Goal: Book appointment/travel/reservation

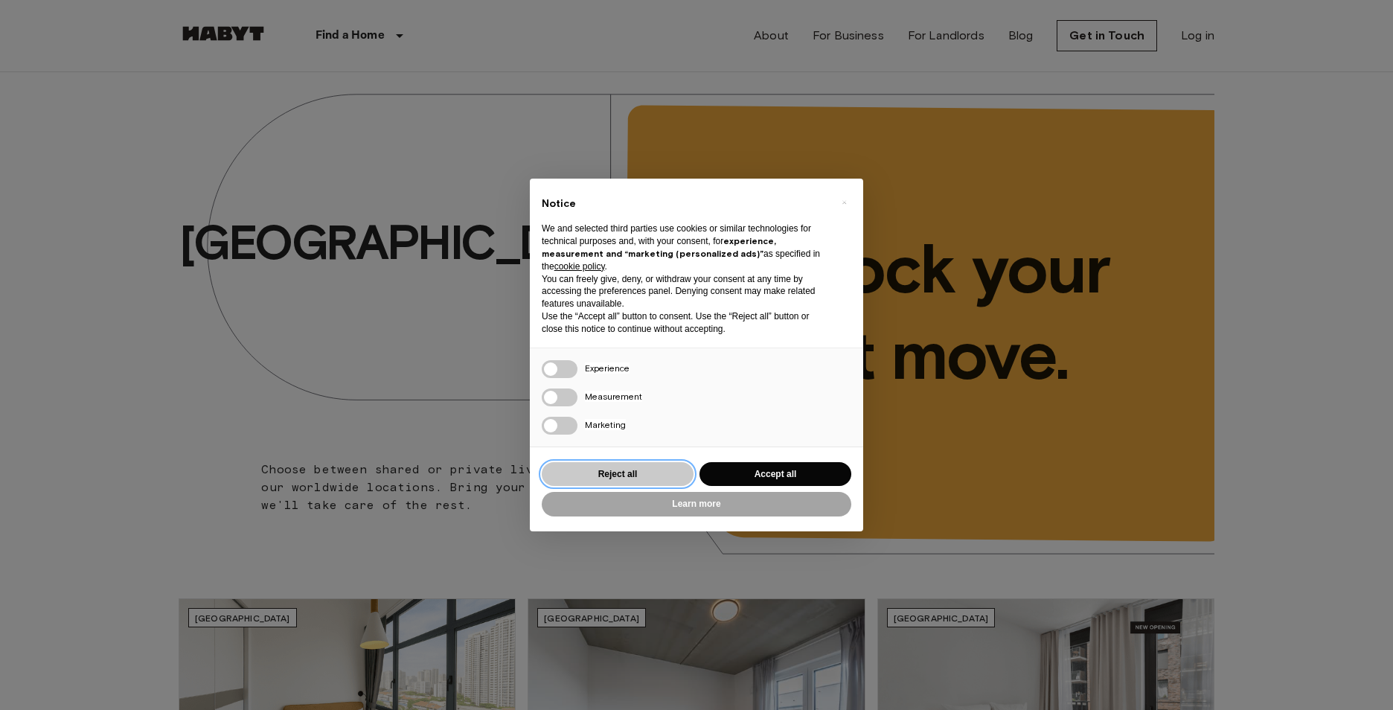
click at [648, 473] on button "Reject all" at bounding box center [618, 474] width 152 height 25
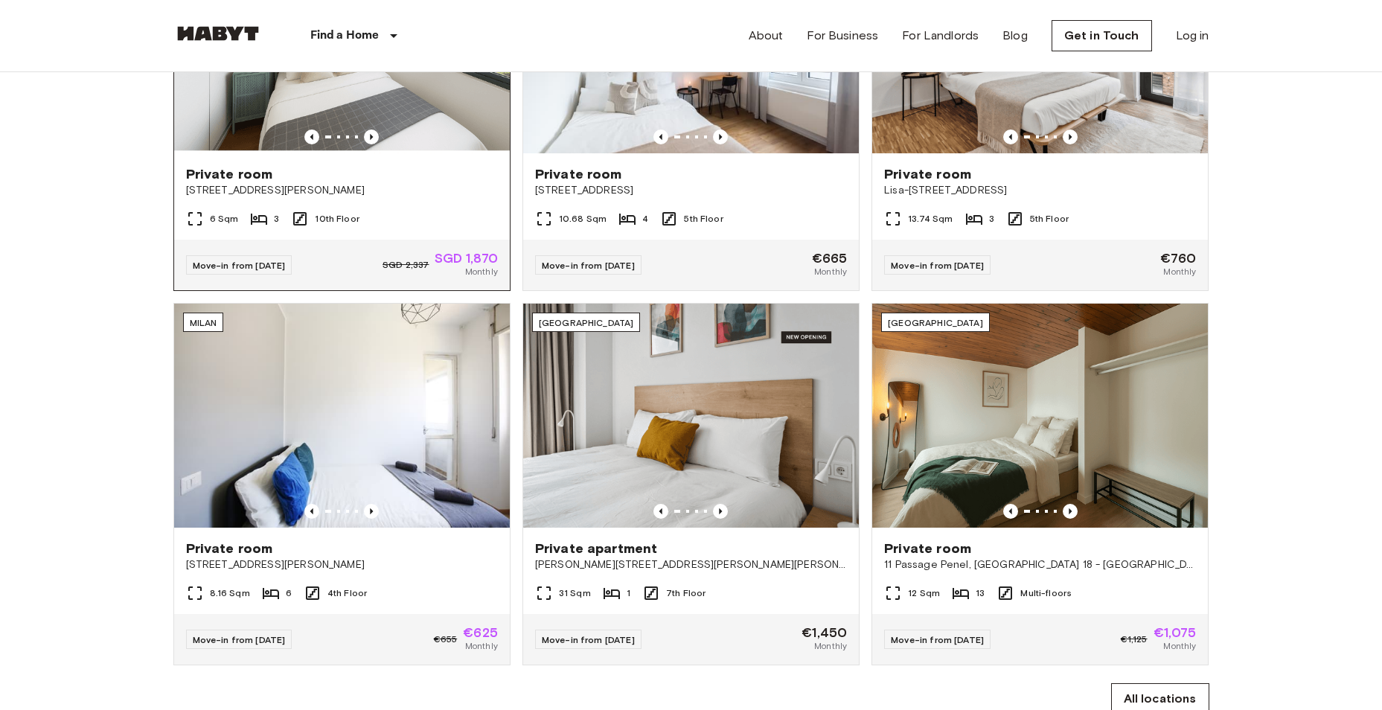
scroll to position [744, 0]
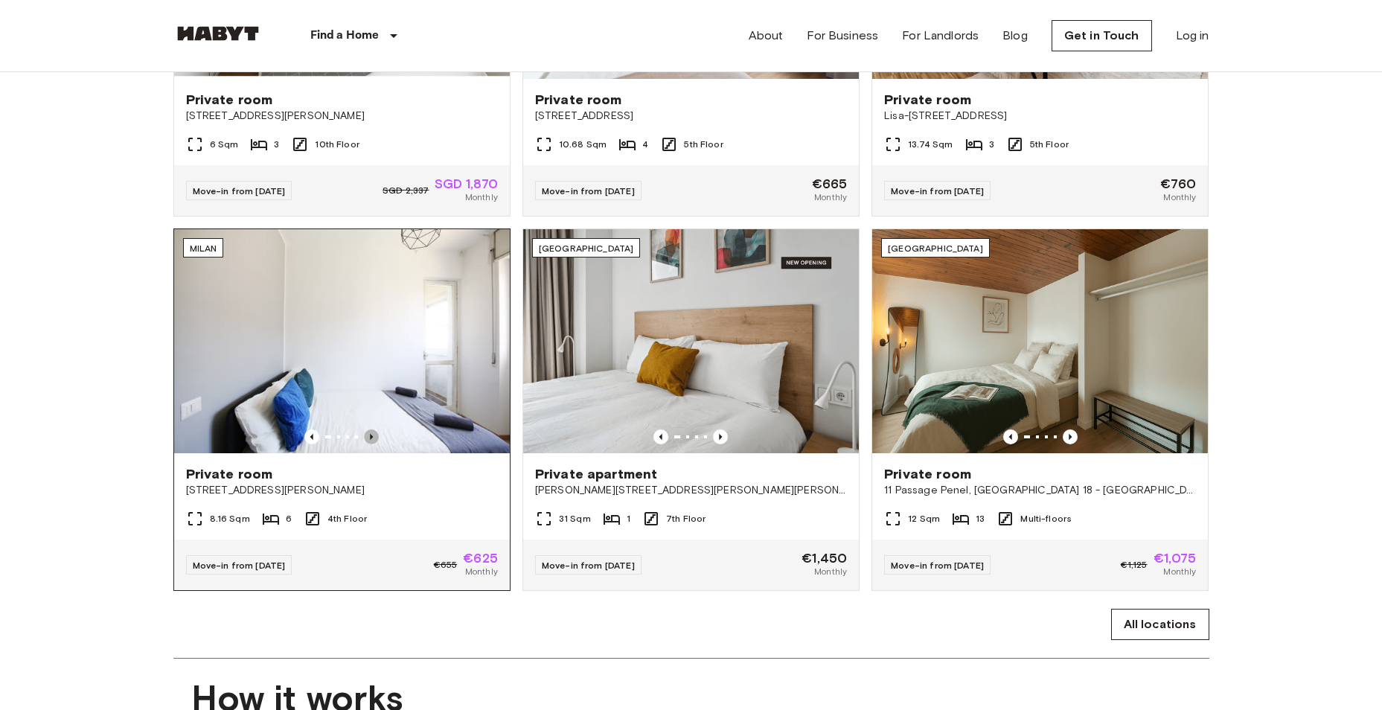
click at [369, 444] on icon "Previous image" at bounding box center [371, 436] width 15 height 15
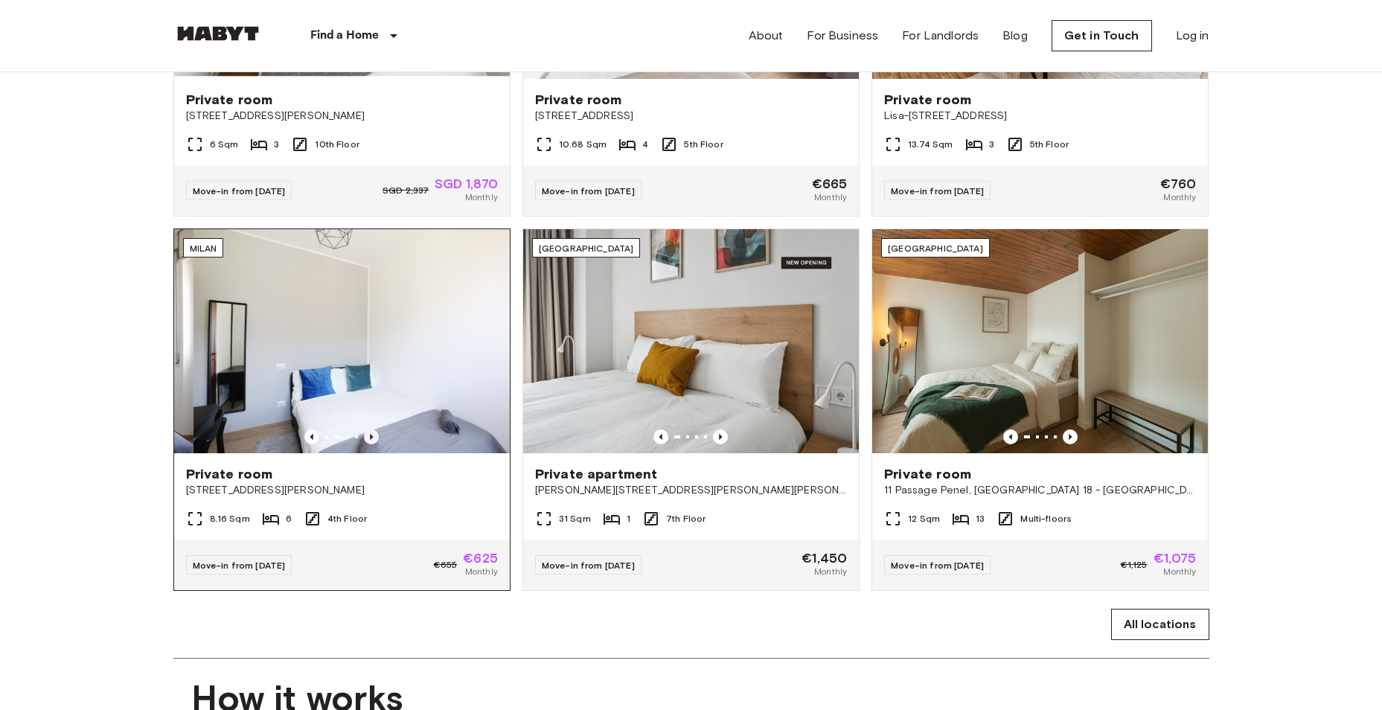
click at [369, 444] on icon "Previous image" at bounding box center [371, 436] width 15 height 15
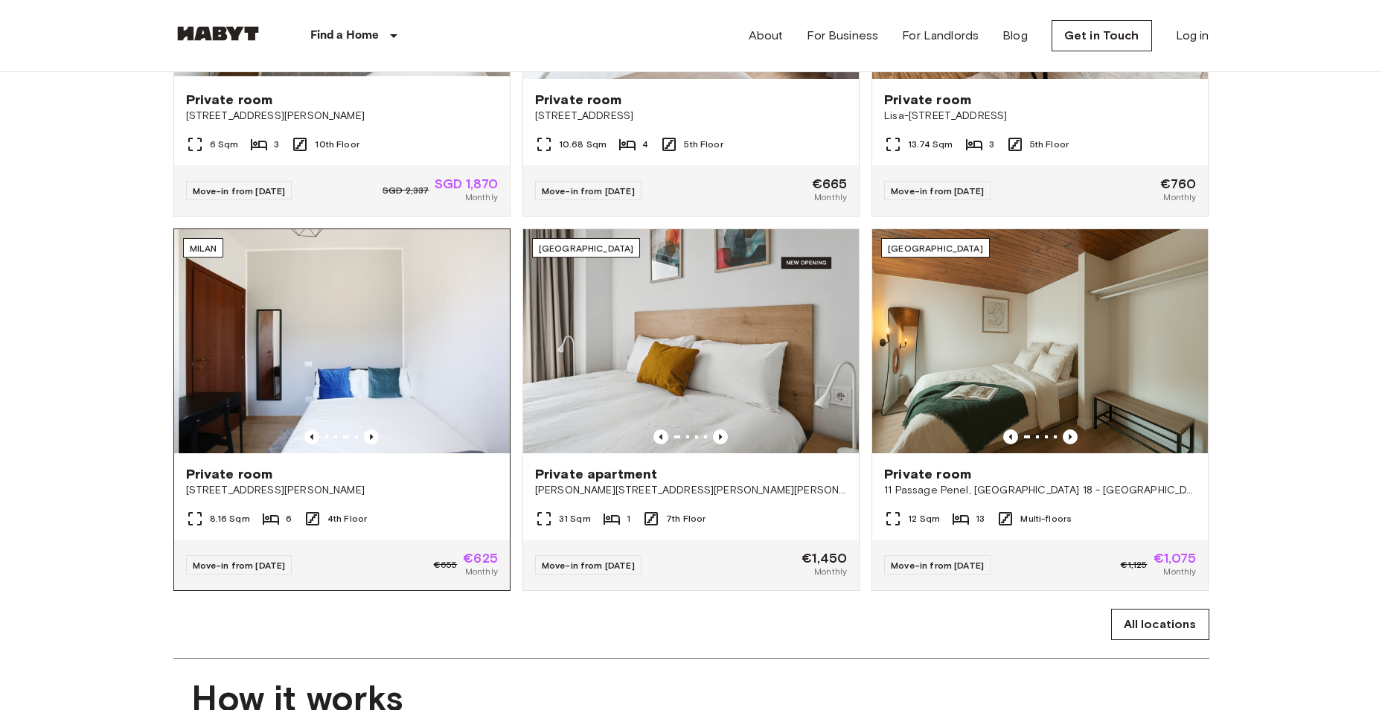
click at [377, 381] on img at bounding box center [347, 341] width 336 height 224
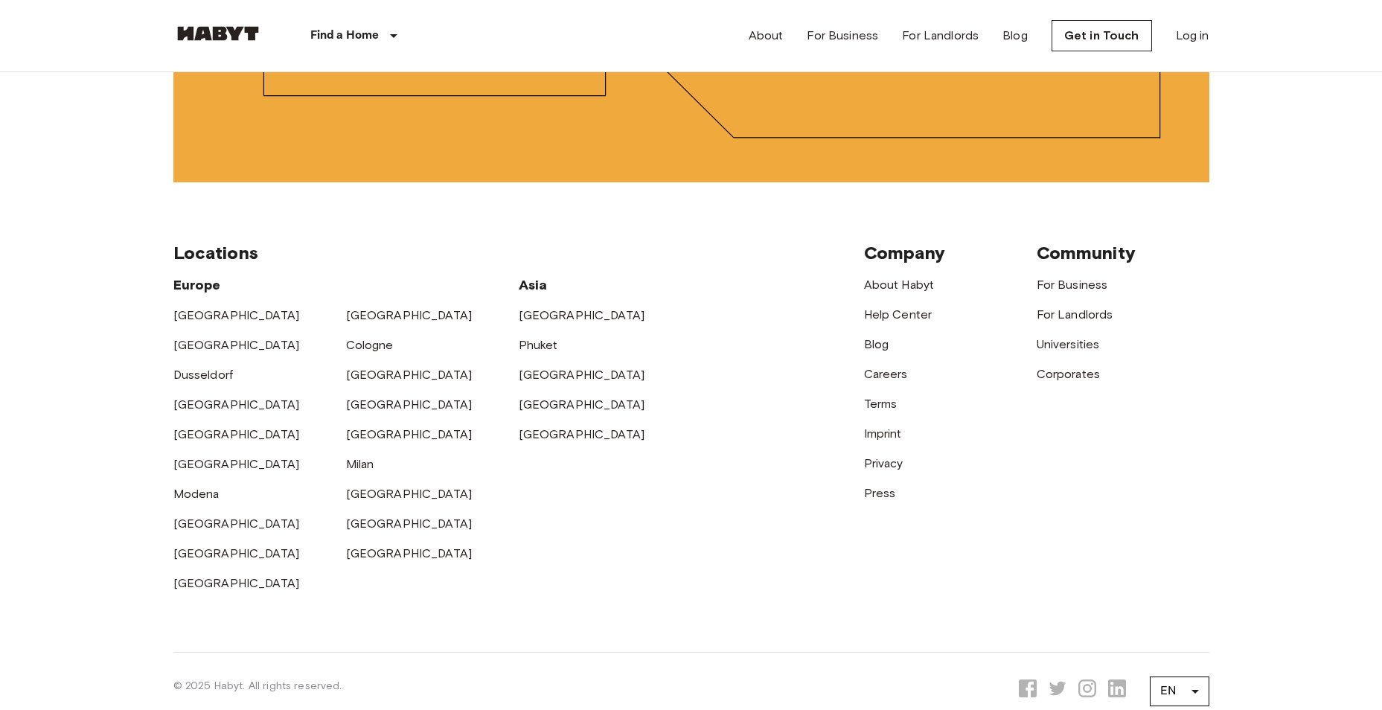
scroll to position [3721, 0]
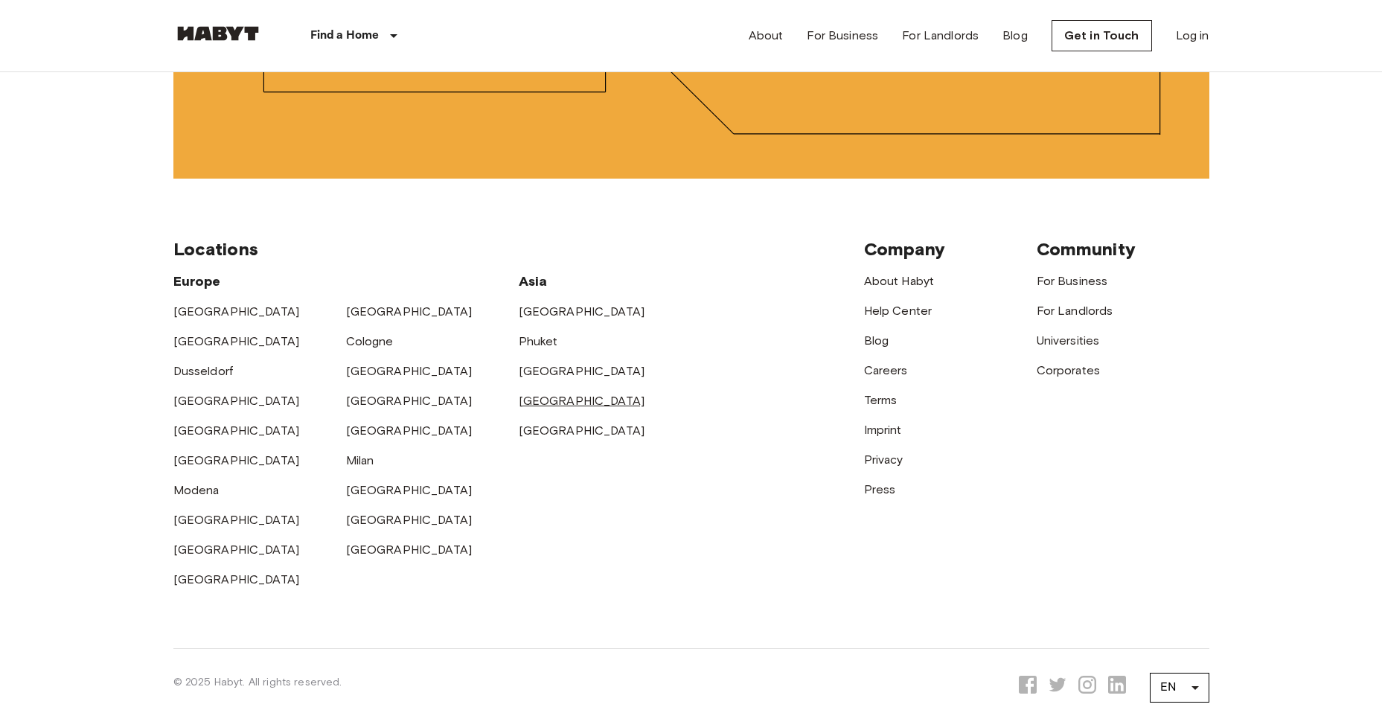
click at [545, 408] on link "[GEOGRAPHIC_DATA]" at bounding box center [582, 401] width 127 height 14
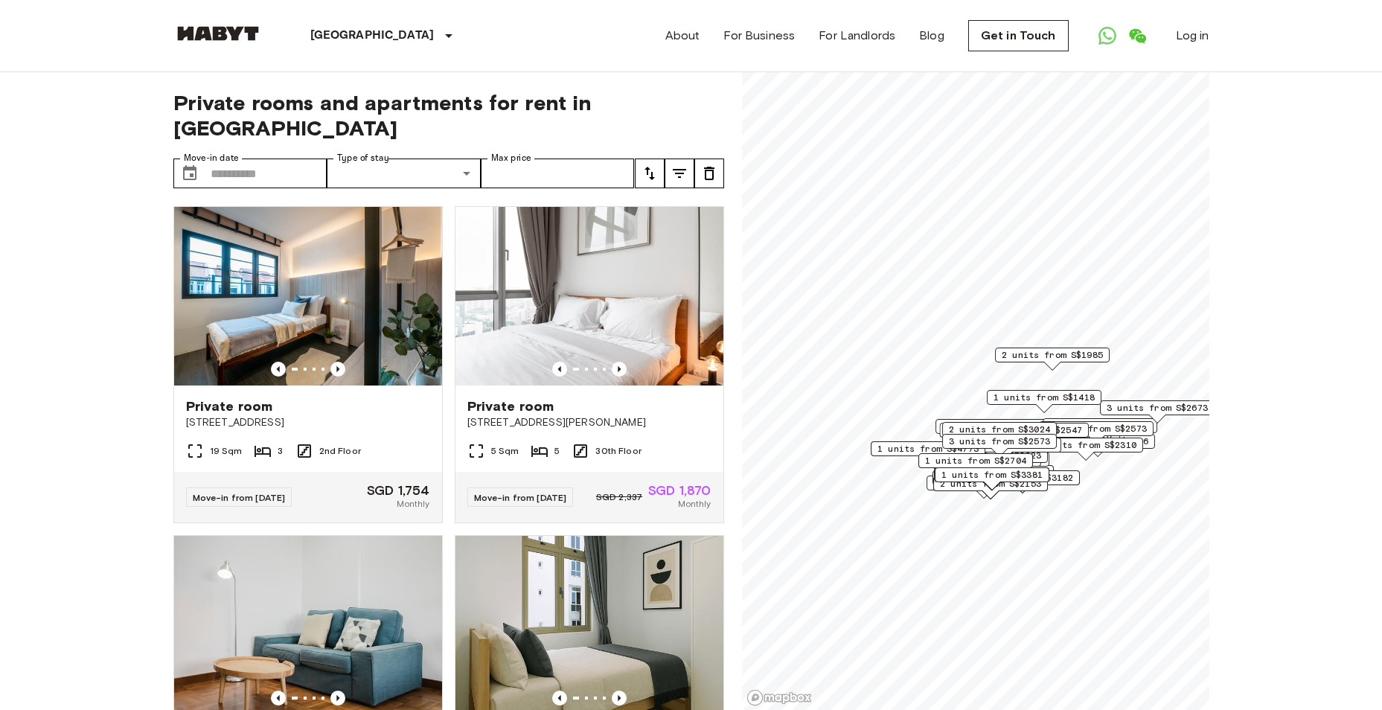
click at [647, 167] on icon "tune" at bounding box center [649, 173] width 10 height 13
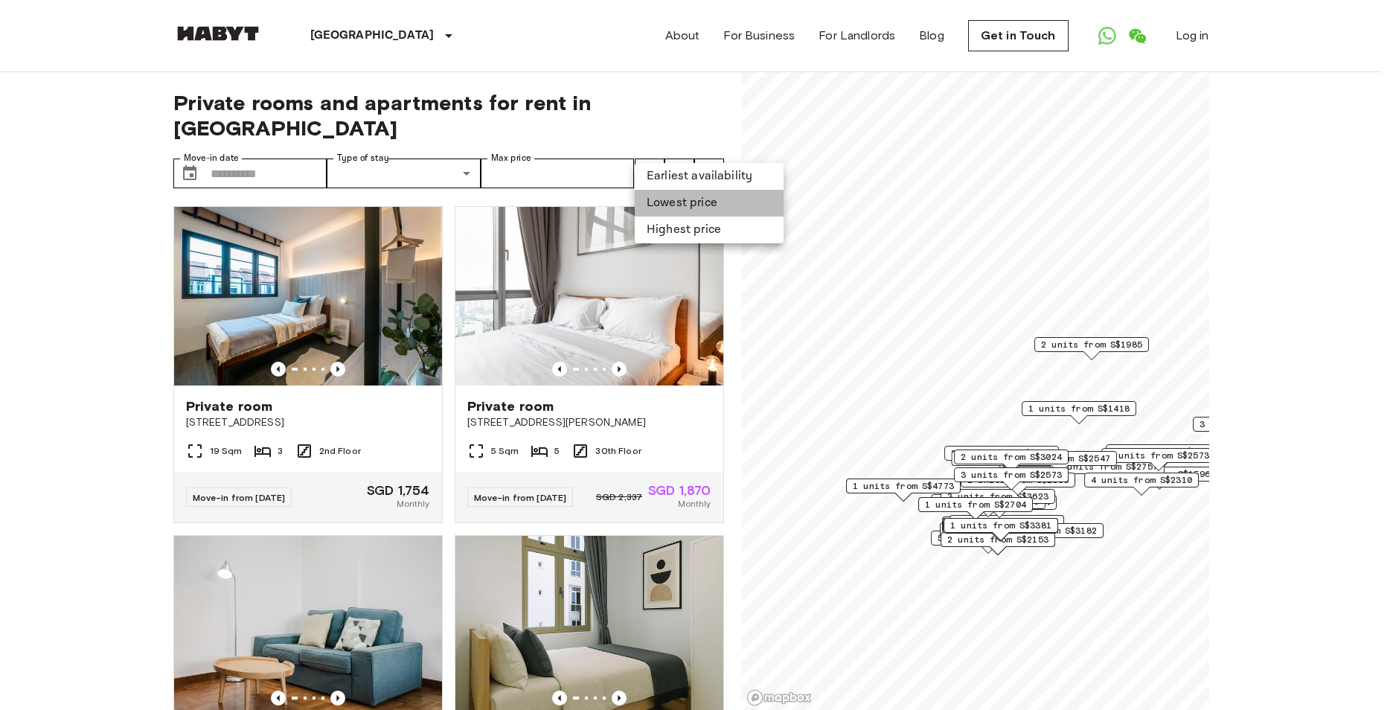
click at [663, 202] on li "Lowest price" at bounding box center [709, 203] width 149 height 27
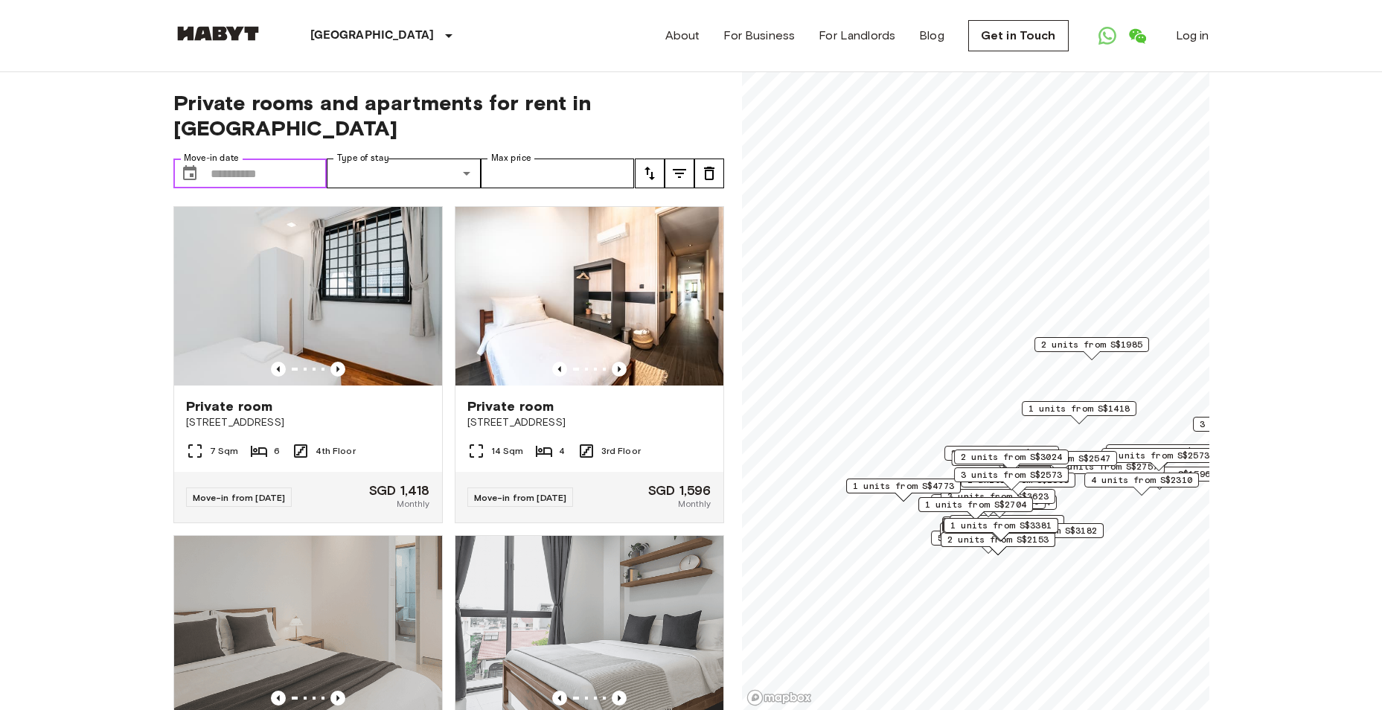
click at [293, 159] on input "Move-in date" at bounding box center [269, 174] width 117 height 30
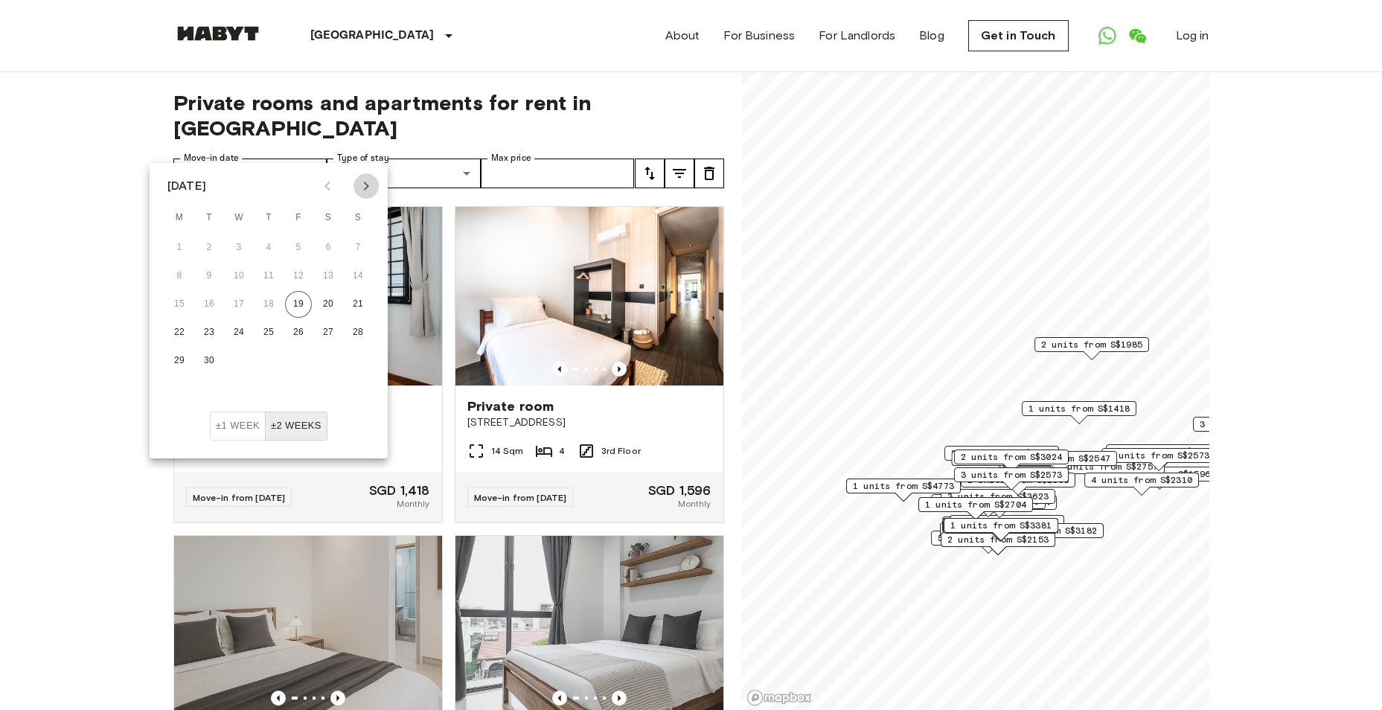
click at [363, 186] on icon "Next month" at bounding box center [366, 186] width 18 height 18
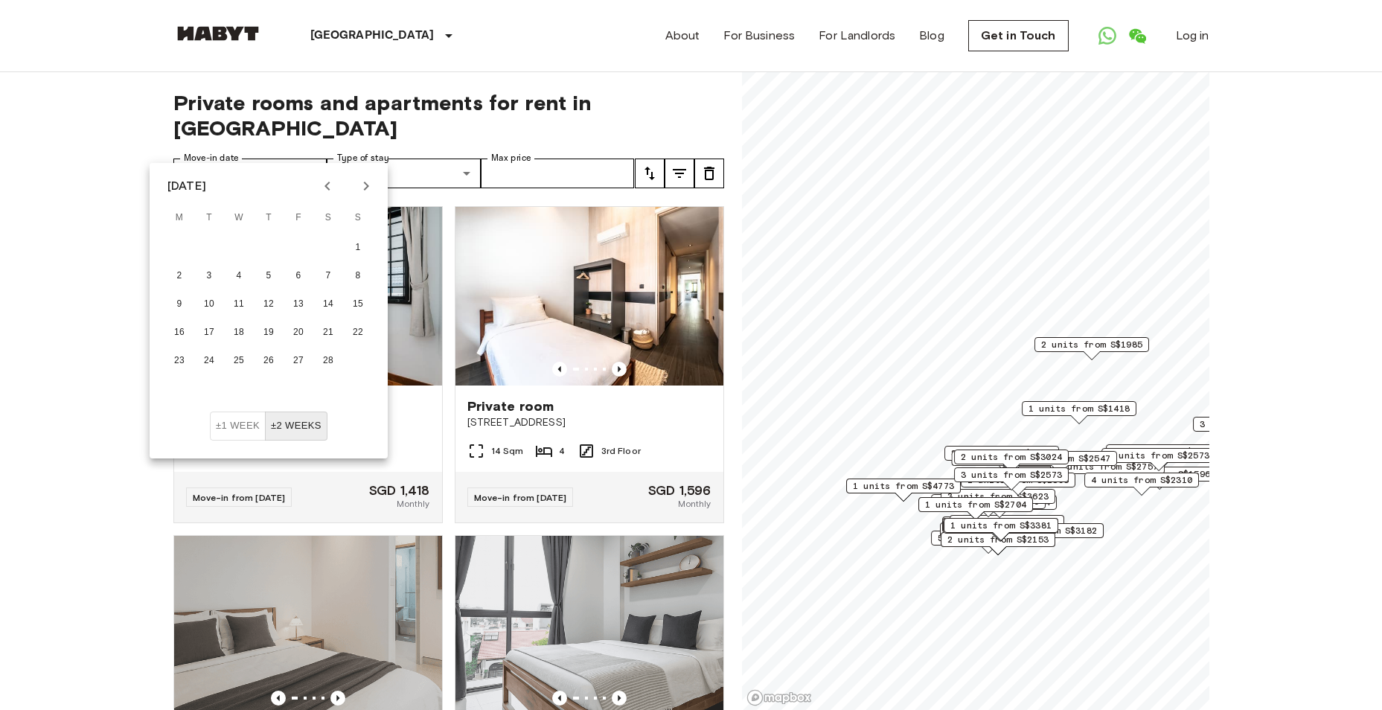
click at [363, 186] on icon "Next month" at bounding box center [366, 186] width 18 height 18
click at [365, 192] on icon "Next month" at bounding box center [366, 186] width 18 height 18
click at [366, 191] on icon "Next month" at bounding box center [366, 186] width 18 height 18
click at [188, 249] on button "1" at bounding box center [179, 247] width 27 height 27
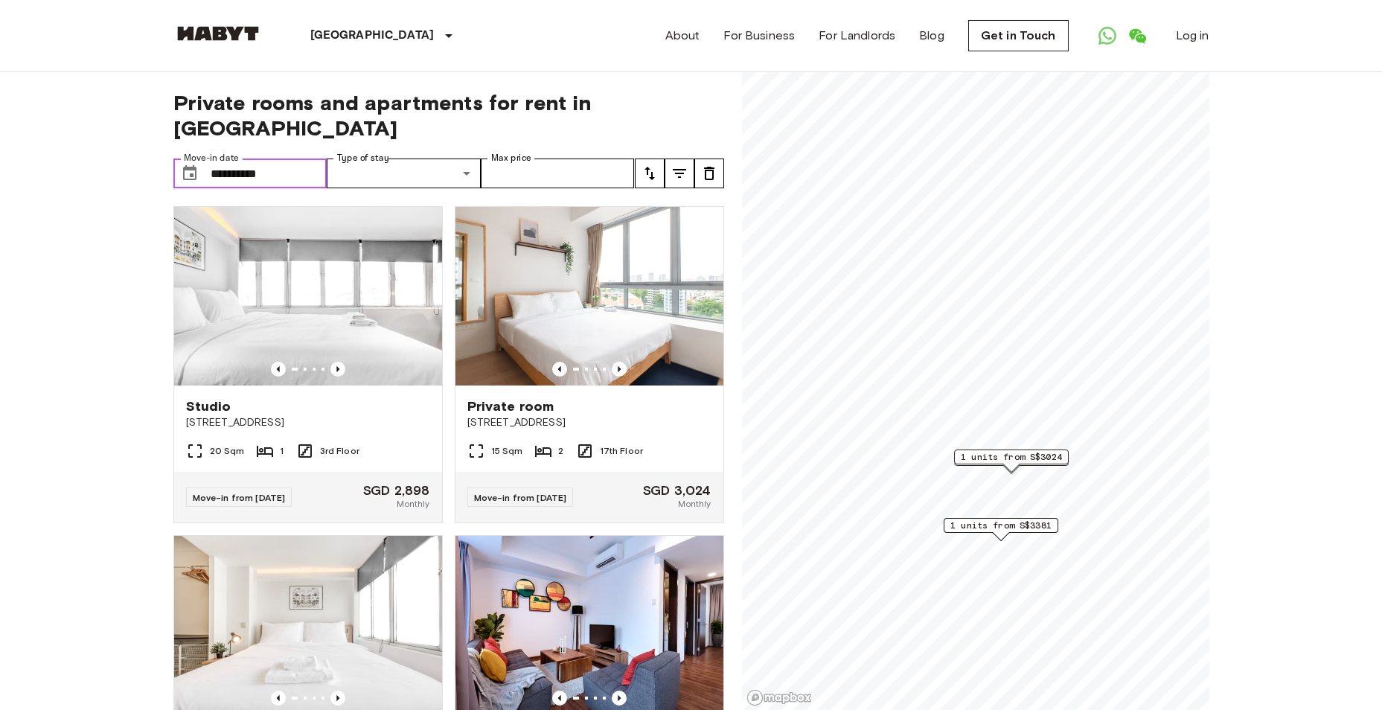
click at [275, 159] on input "**********" at bounding box center [269, 174] width 117 height 30
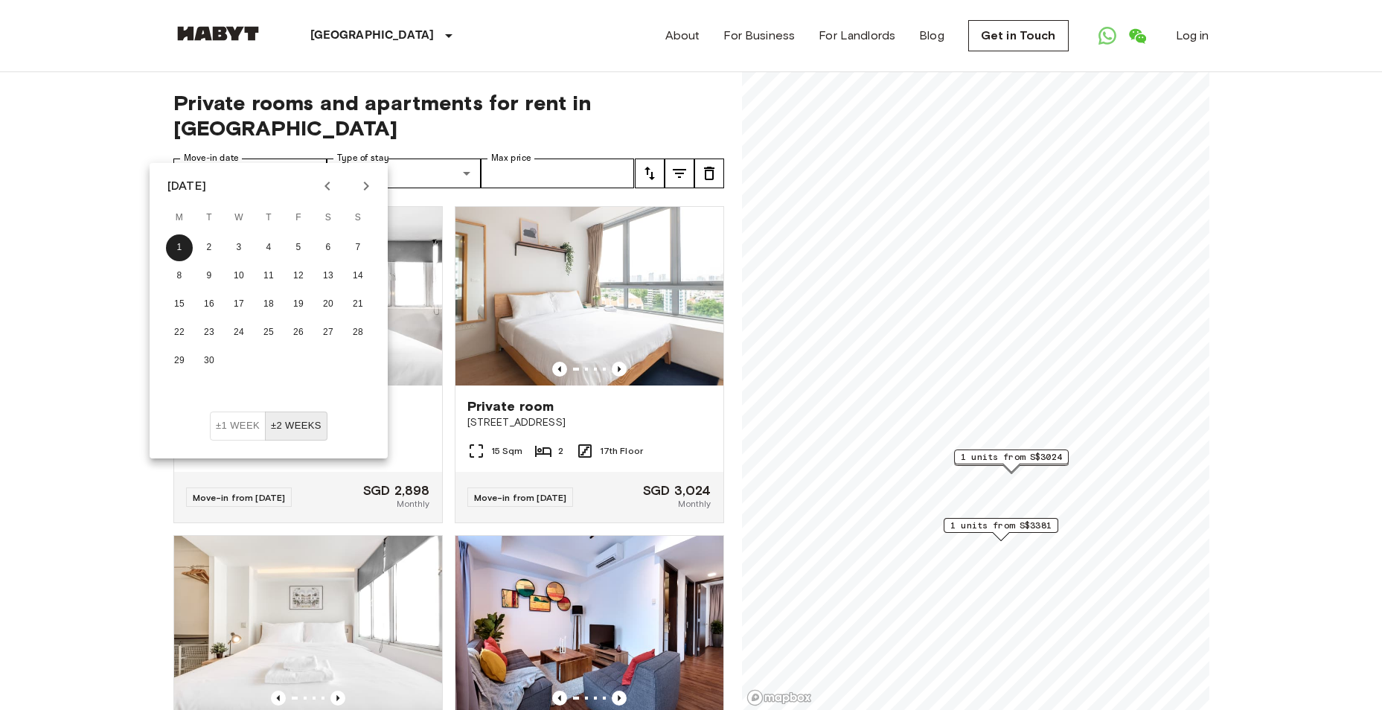
click at [324, 180] on icon "Previous month" at bounding box center [328, 186] width 18 height 18
click at [359, 185] on icon "Next month" at bounding box center [366, 186] width 18 height 18
click at [360, 185] on icon "Next month" at bounding box center [366, 186] width 18 height 18
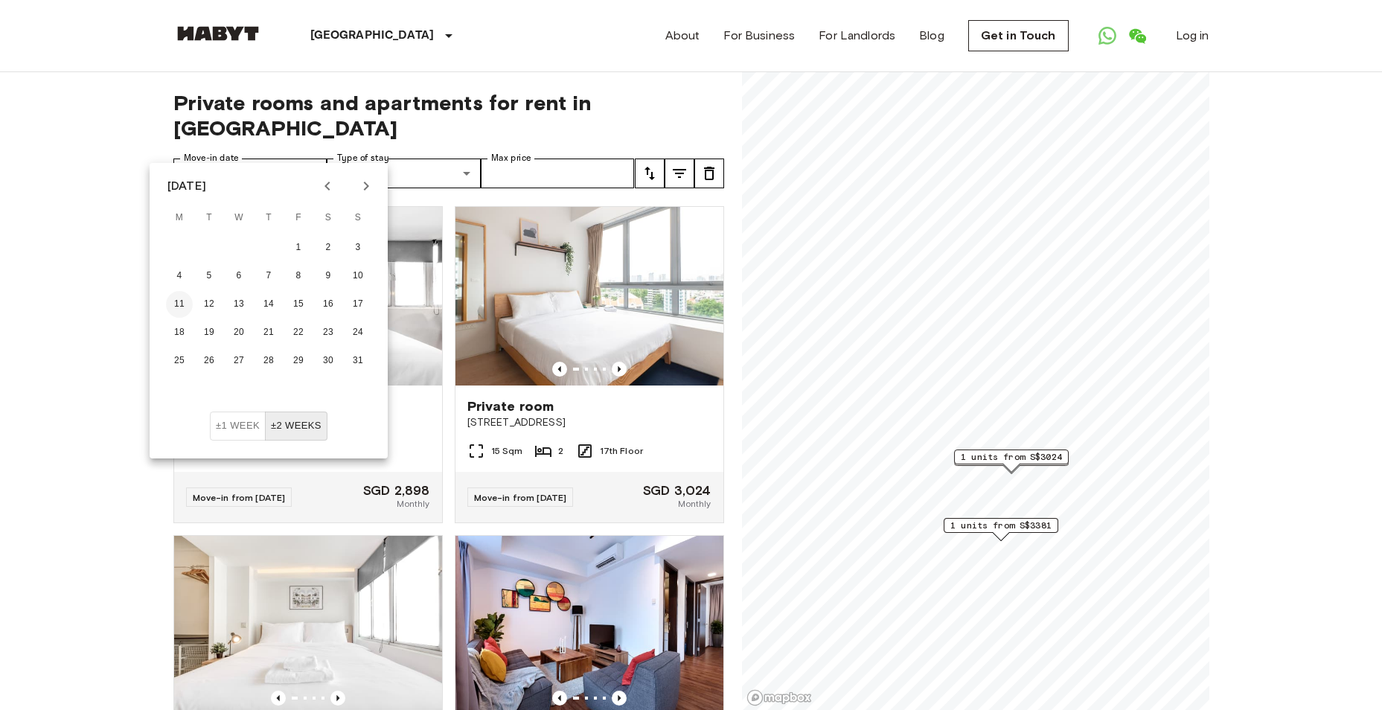
click at [173, 301] on button "11" at bounding box center [179, 304] width 27 height 27
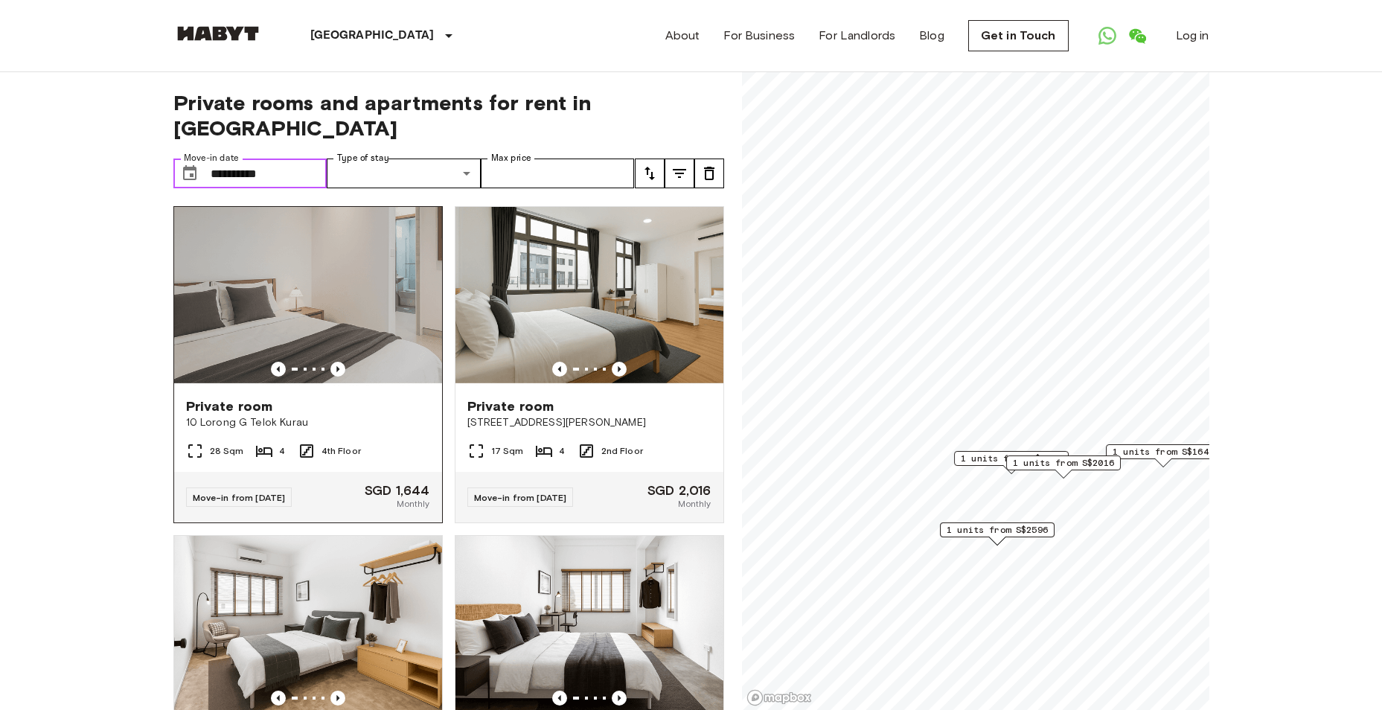
click at [317, 254] on img at bounding box center [308, 296] width 268 height 179
click at [311, 159] on input "**********" at bounding box center [269, 174] width 117 height 30
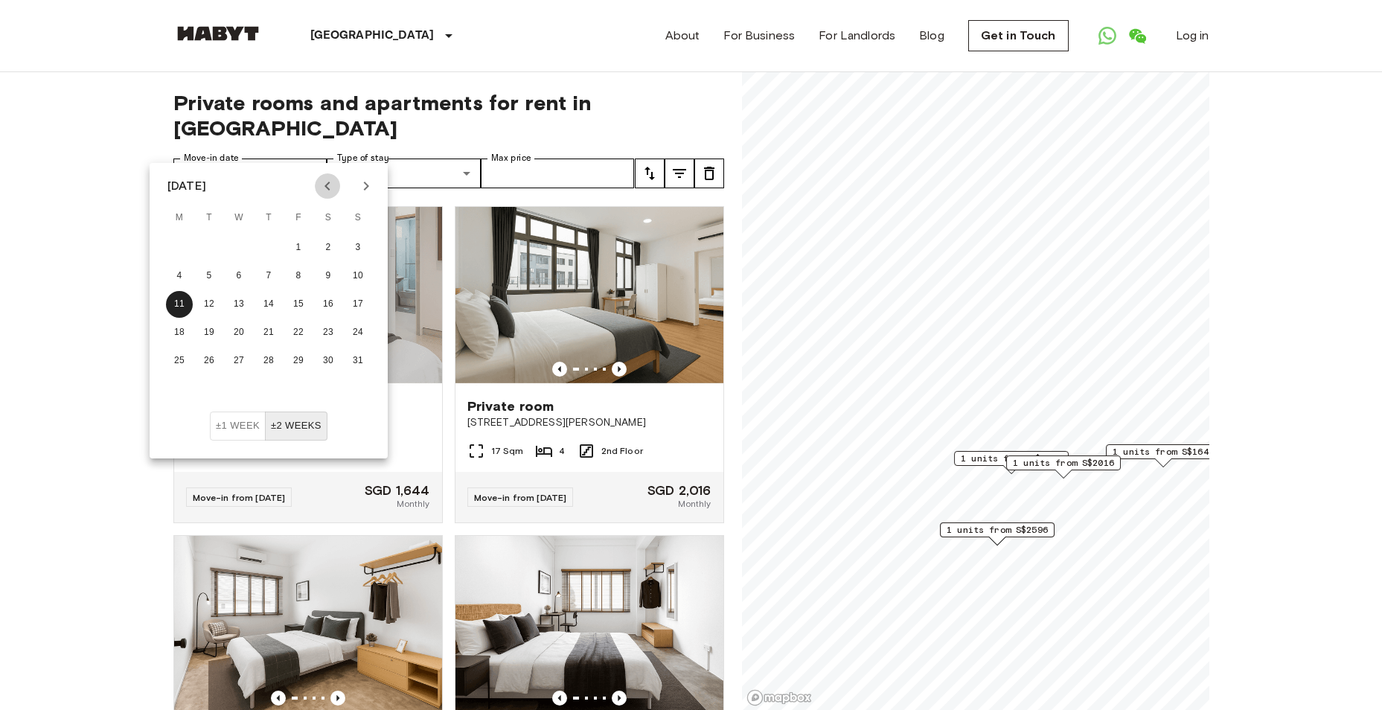
click at [332, 188] on icon "Previous month" at bounding box center [328, 186] width 18 height 18
click at [181, 327] on button "16" at bounding box center [179, 332] width 27 height 27
type input "**********"
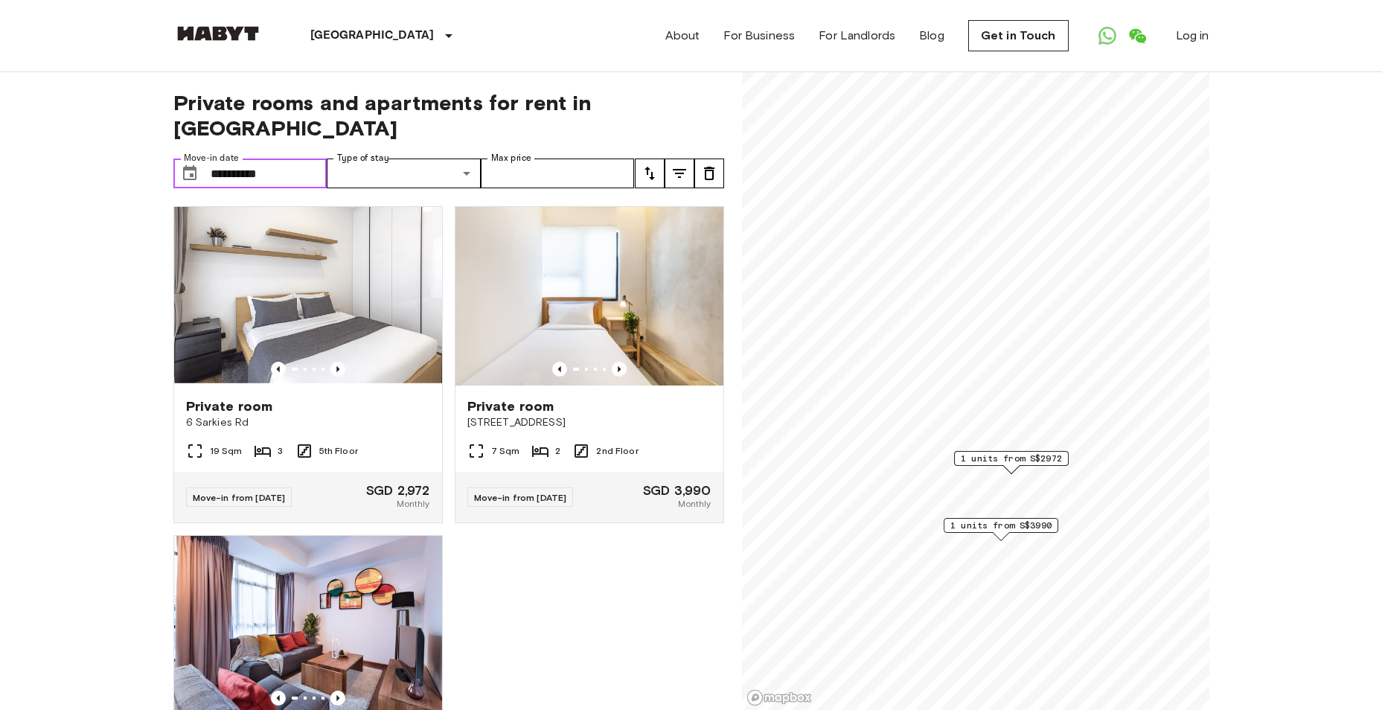
click at [287, 159] on input "**********" at bounding box center [269, 174] width 117 height 30
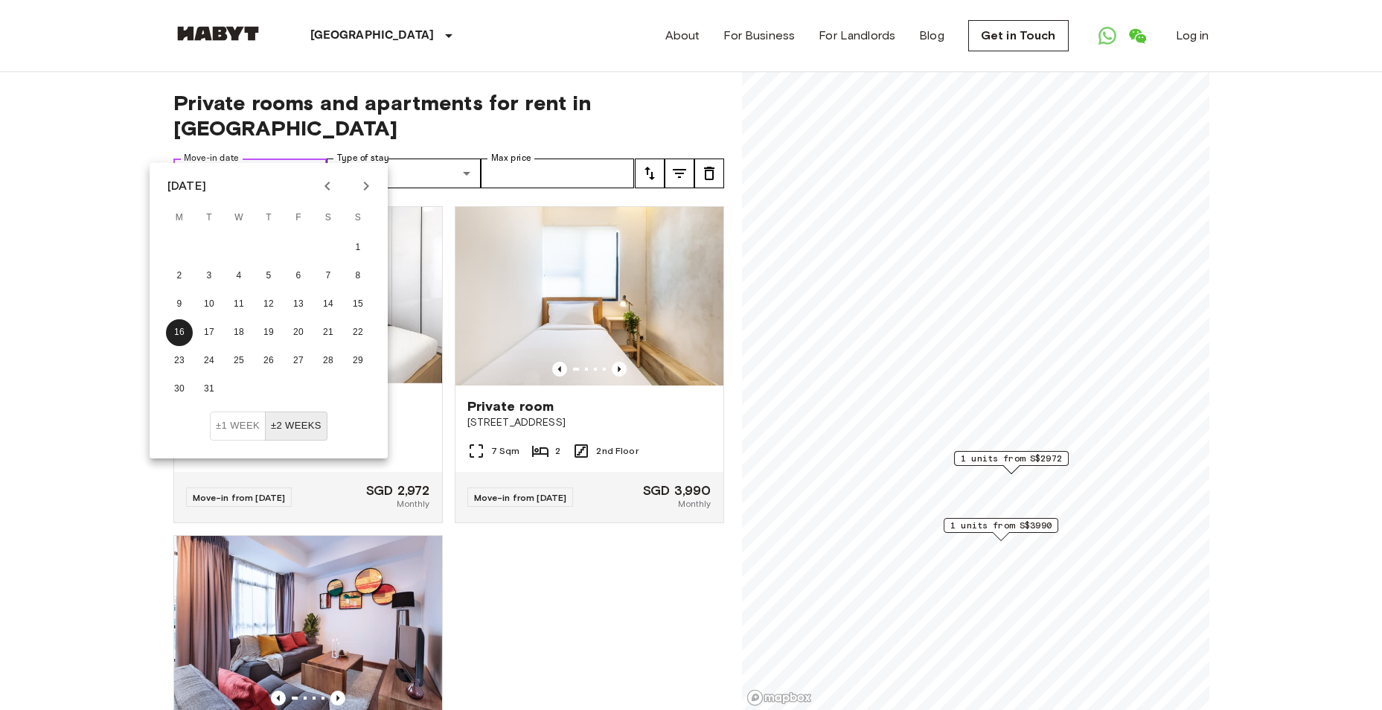
drag, startPoint x: 301, startPoint y: 145, endPoint x: 12, endPoint y: 115, distance: 290.4
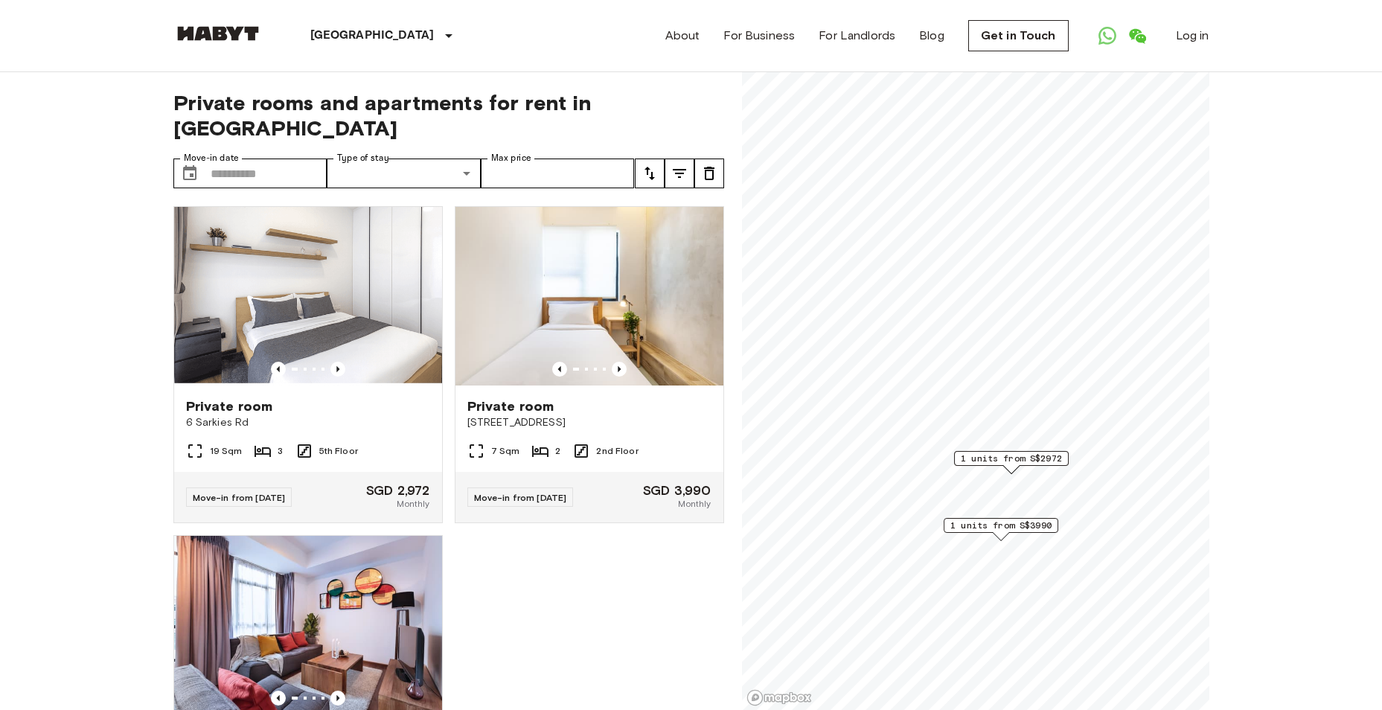
click at [292, 165] on div "Private rooms and apartments for rent in Singapore Move-in date ​ Move-in date …" at bounding box center [448, 391] width 551 height 639
click at [292, 159] on input "Move-in date" at bounding box center [269, 174] width 117 height 30
type input "**********"
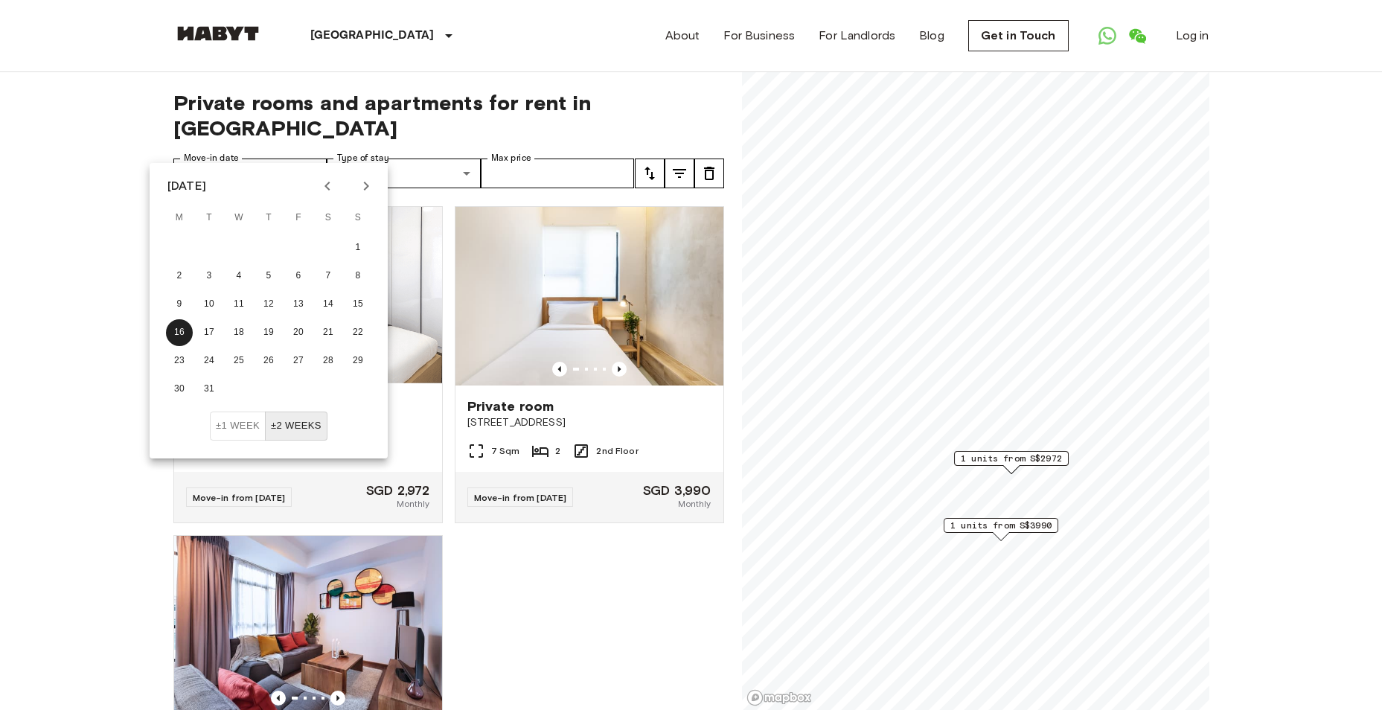
click at [643, 164] on icon "tune" at bounding box center [650, 173] width 18 height 18
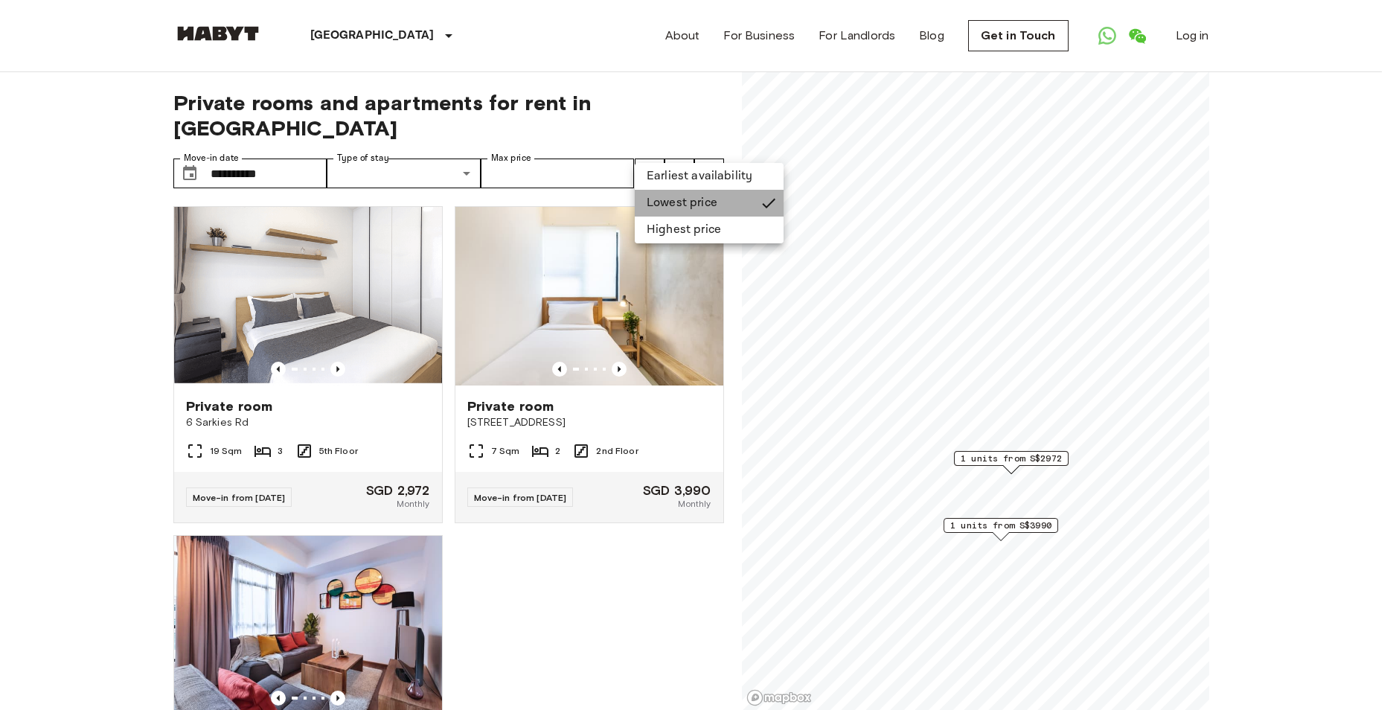
click at [664, 199] on li "Lowest price" at bounding box center [709, 203] width 149 height 27
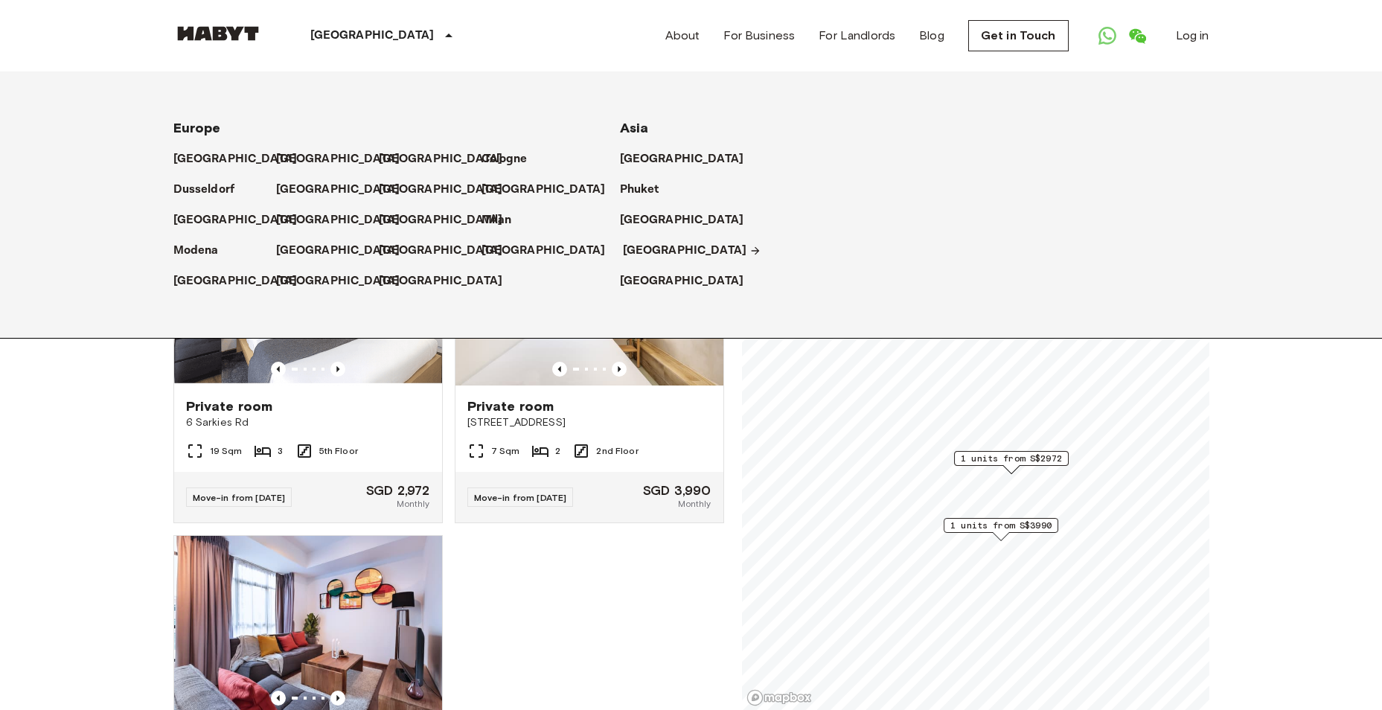
click at [659, 252] on p "[GEOGRAPHIC_DATA]" at bounding box center [685, 251] width 124 height 18
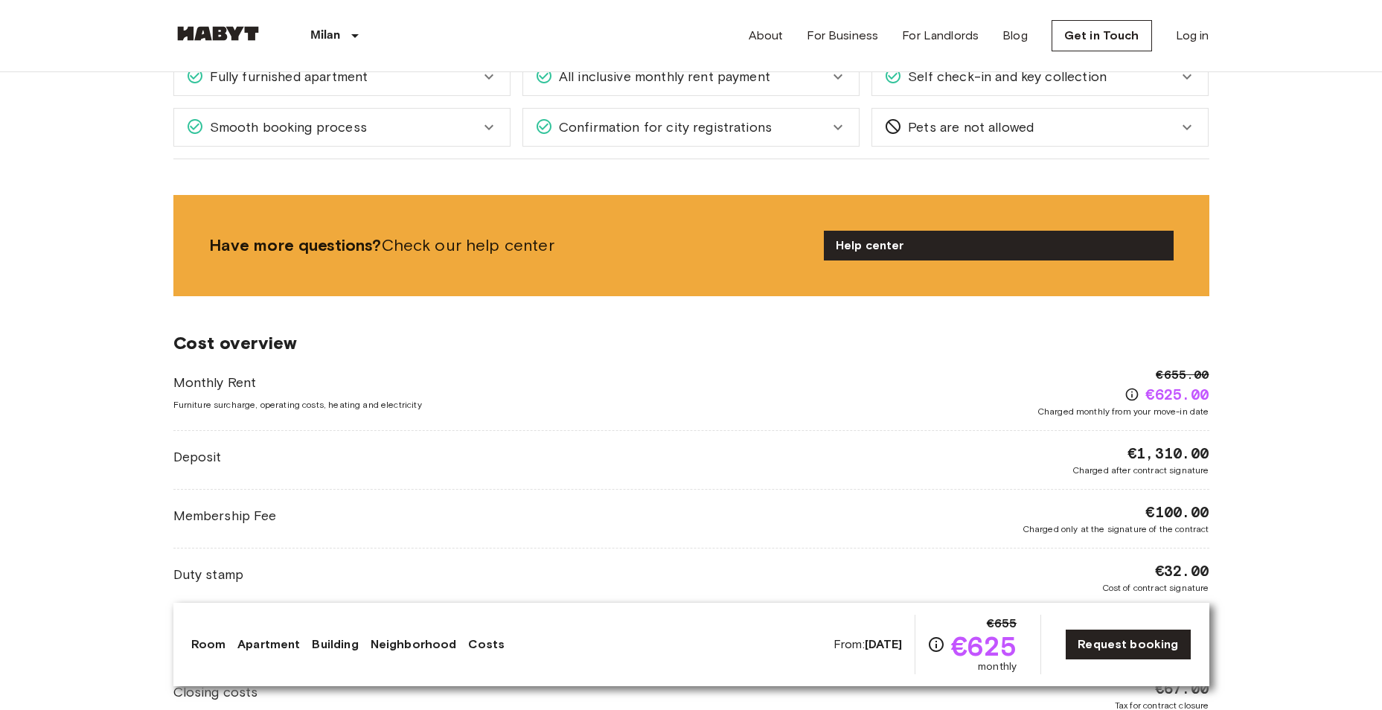
scroll to position [1786, 0]
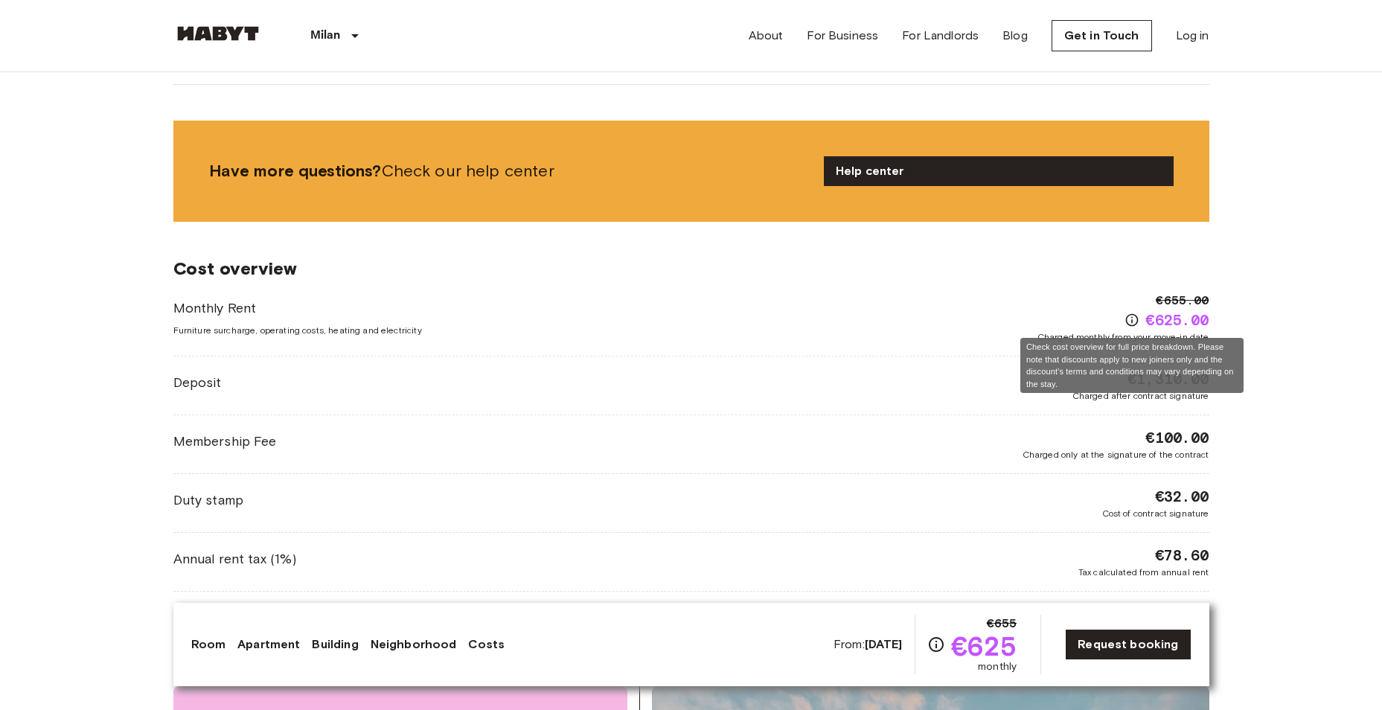
click at [1139, 319] on icon "Check cost overview for full price breakdown. Please note that discounts apply …" at bounding box center [1131, 320] width 15 height 15
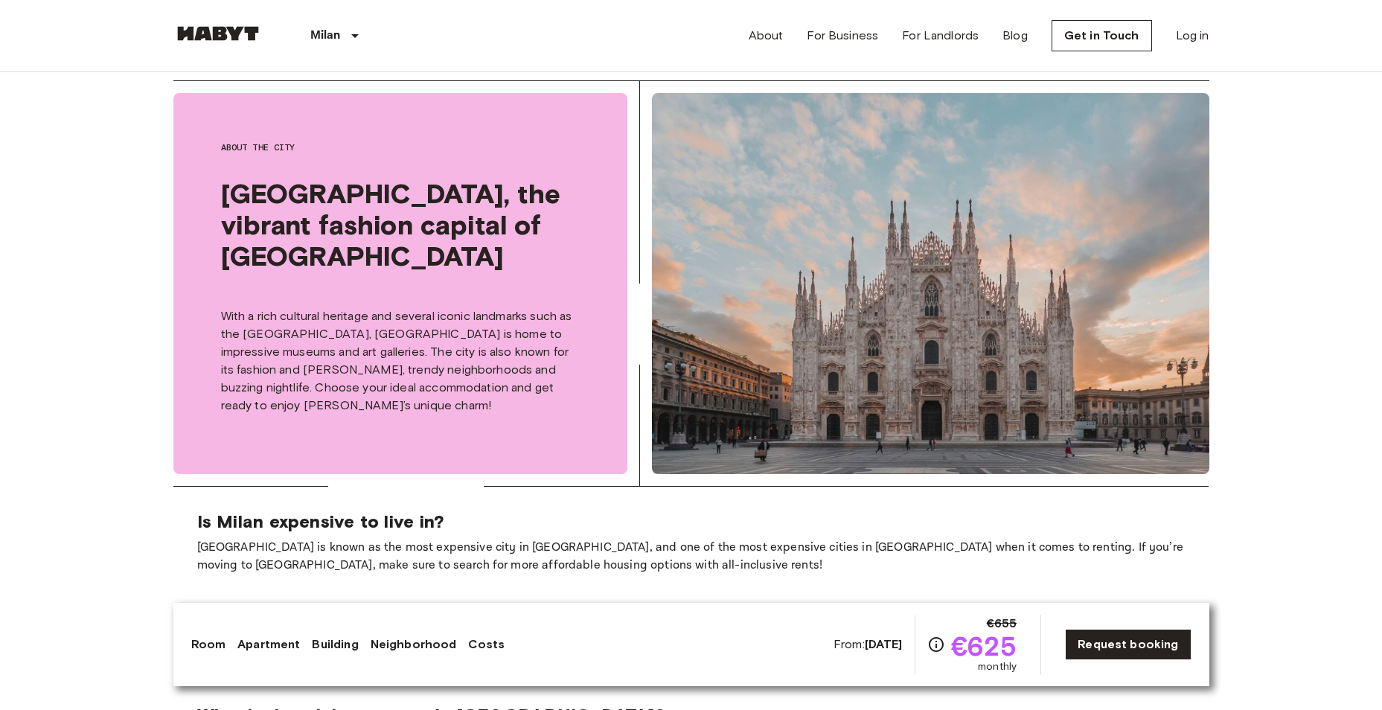
scroll to position [2381, 0]
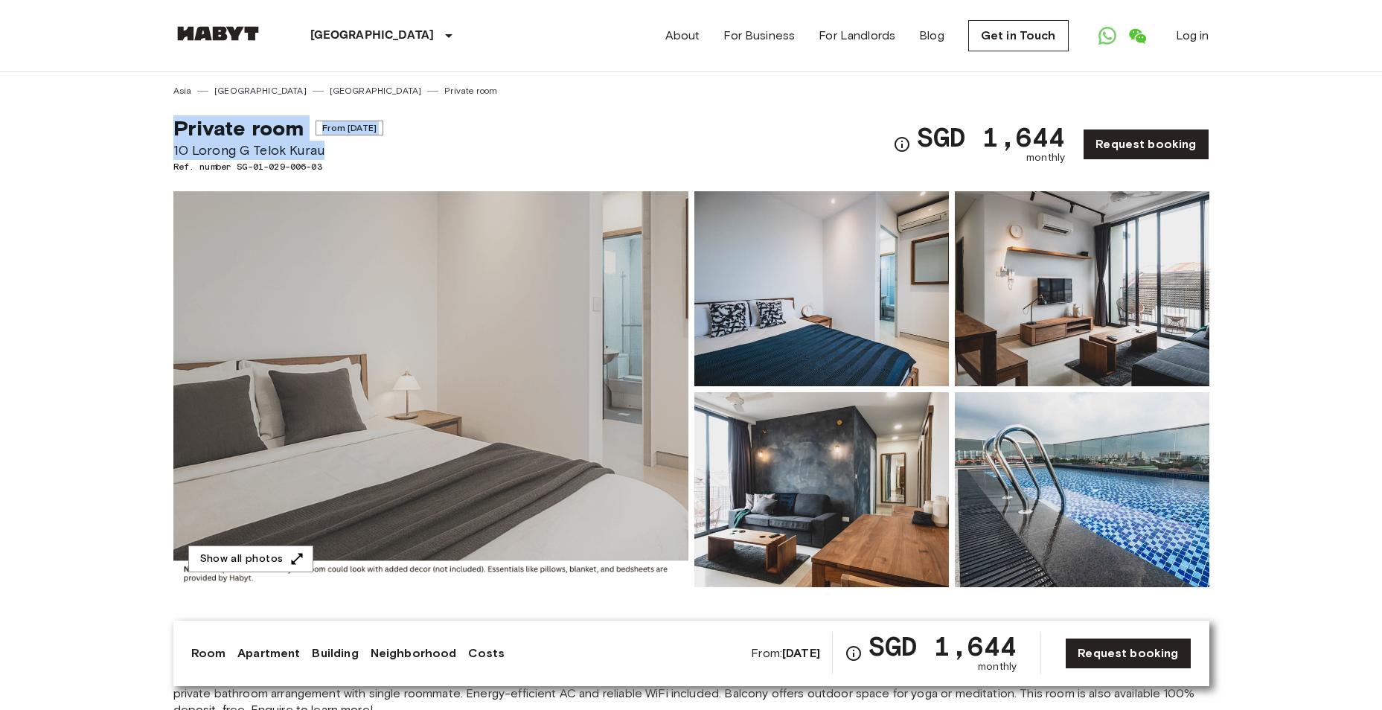
drag, startPoint x: 383, startPoint y: 146, endPoint x: 173, endPoint y: 130, distance: 209.7
click at [173, 130] on div "Private room From [DATE] 10 Lorong G Telok Kurau Ref. number SG-01-029-006-03" at bounding box center [278, 144] width 210 height 58
copy div "Private room From [DATE] 10 [PERSON_NAME]"
